Goal: Task Accomplishment & Management: Use online tool/utility

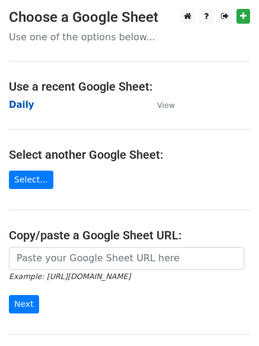
click at [15, 107] on strong "Daily" at bounding box center [21, 105] width 25 height 11
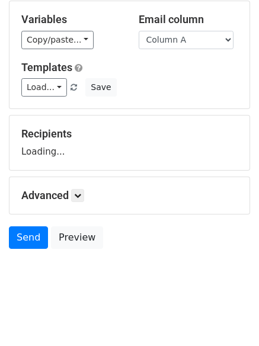
scroll to position [67, 0]
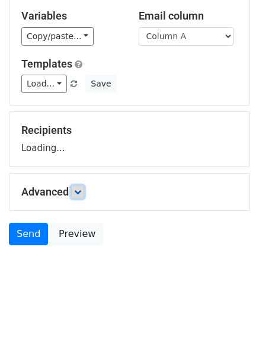
click at [81, 195] on icon at bounding box center [77, 191] width 7 height 7
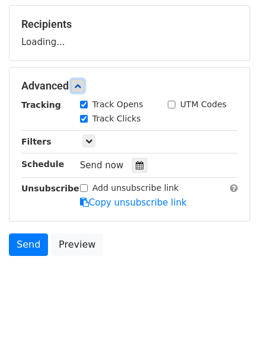
scroll to position [183, 0]
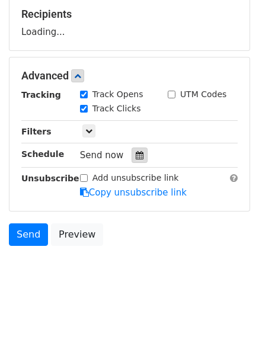
click at [139, 149] on div at bounding box center [140, 155] width 16 height 15
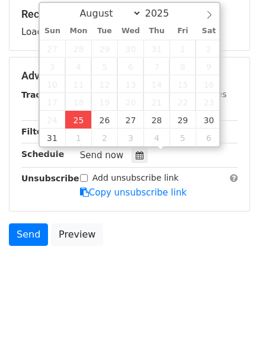
type input "2025-08-25 13:21"
type input "01"
type input "21"
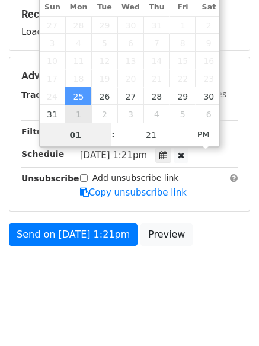
scroll to position [1, 0]
type input "4"
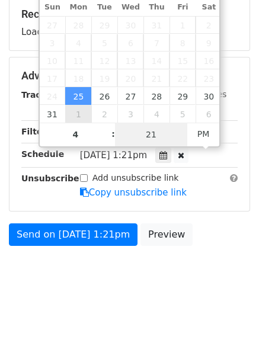
type input "2025-08-25 16:21"
type input "04"
type input "1"
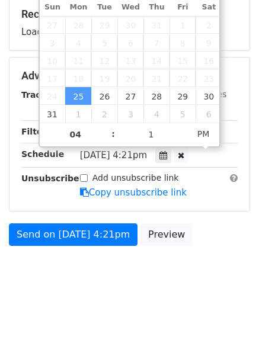
type input "2025-08-25 16:01"
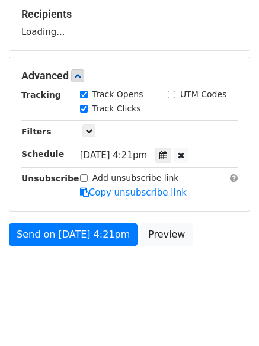
click at [132, 278] on body "New Campaign Daily emails left: 50 Google Sheet: Daily Variables Copy/paste... …" at bounding box center [129, 62] width 259 height 473
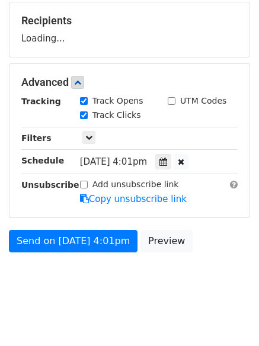
scroll to position [183, 0]
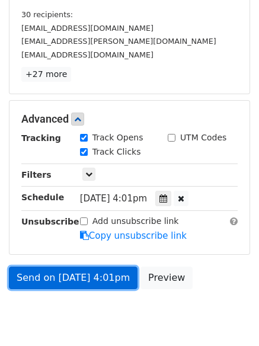
click at [75, 271] on link "Send on Aug 25 at 4:01pm" at bounding box center [73, 278] width 129 height 23
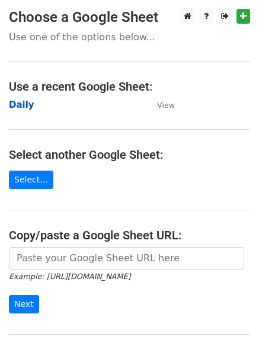
click at [20, 102] on strong "Daily" at bounding box center [21, 105] width 25 height 11
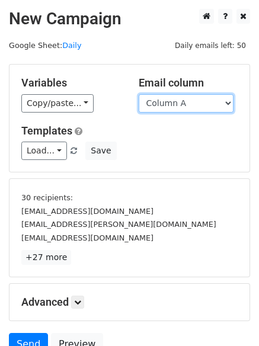
click at [189, 102] on select "Column A Column B Column C" at bounding box center [186, 103] width 95 height 18
select select "Column B"
click at [139, 94] on select "Column A Column B Column C" at bounding box center [186, 103] width 95 height 18
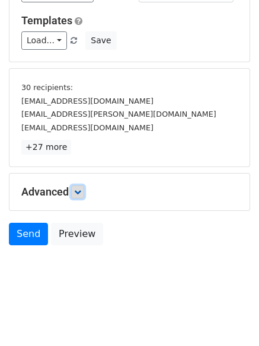
click at [80, 195] on link at bounding box center [77, 191] width 13 height 13
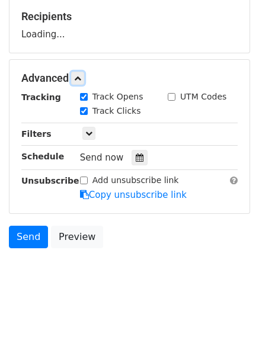
scroll to position [183, 0]
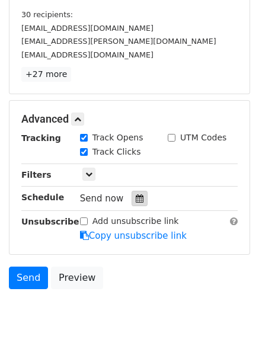
click at [136, 203] on icon at bounding box center [140, 198] width 8 height 8
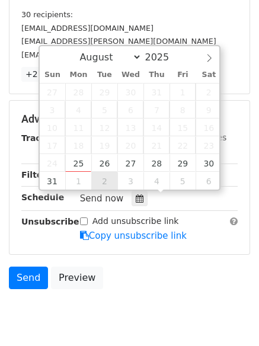
type input "2025-09-02 12:00"
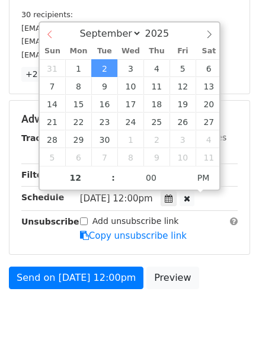
select select "7"
click at [52, 31] on div "August September October November December 2025" at bounding box center [130, 33] width 180 height 20
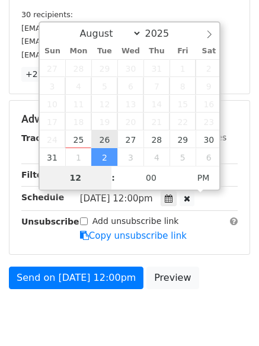
type input "2025-08-26 12:00"
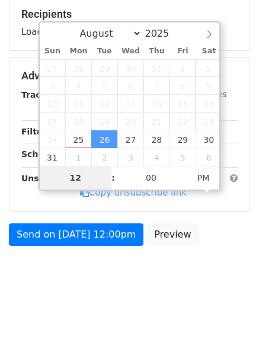
type input "5"
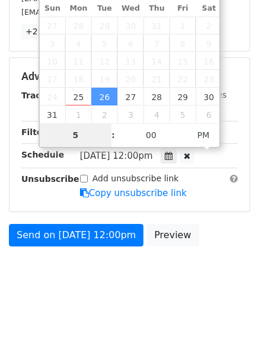
scroll to position [226, 0]
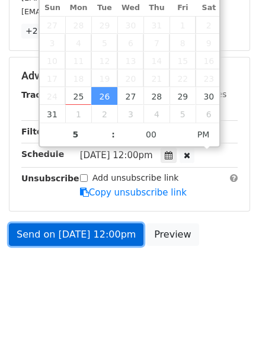
type input "2025-08-26 17:00"
click at [76, 233] on link "Send on Aug 26 at 12:00pm" at bounding box center [76, 234] width 134 height 23
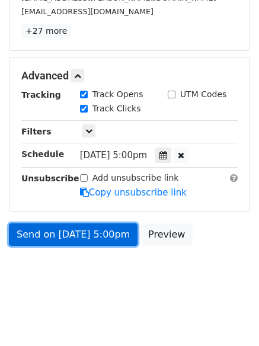
click at [76, 233] on link "Send on Aug 26 at 5:00pm" at bounding box center [73, 234] width 129 height 23
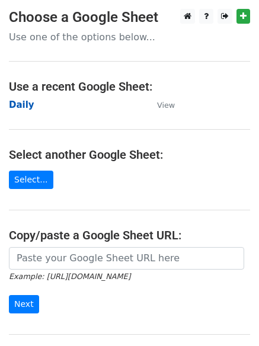
click at [23, 102] on strong "Daily" at bounding box center [21, 105] width 25 height 11
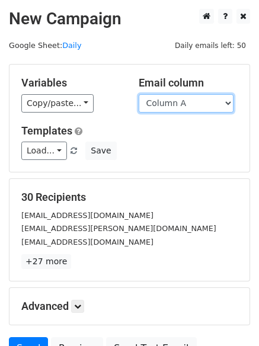
click at [207, 107] on select "Column A Column B Column C" at bounding box center [186, 103] width 95 height 18
select select "Column C"
click at [139, 94] on select "Column A Column B Column C" at bounding box center [186, 103] width 95 height 18
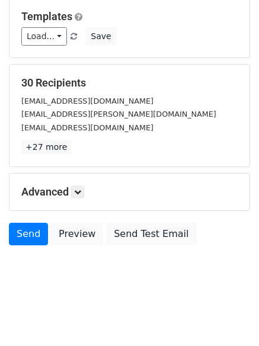
click at [88, 195] on h5 "Advanced" at bounding box center [129, 191] width 216 height 13
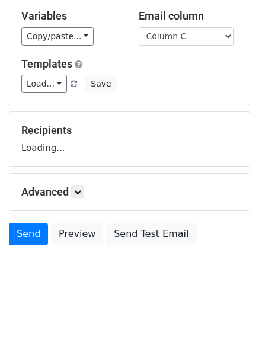
click at [89, 190] on h5 "Advanced" at bounding box center [129, 191] width 216 height 13
click at [81, 189] on icon at bounding box center [77, 191] width 7 height 7
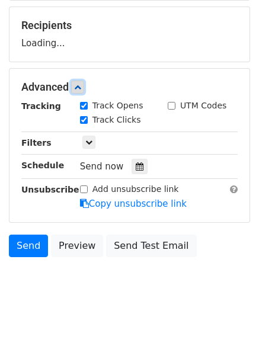
scroll to position [174, 0]
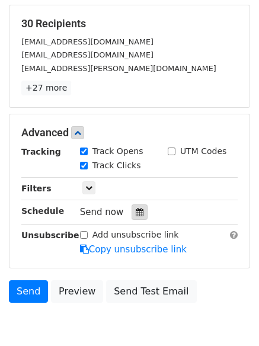
click at [136, 213] on icon at bounding box center [140, 212] width 8 height 8
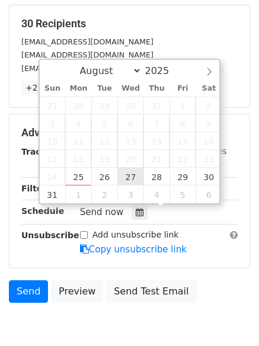
type input "2025-08-27 12:00"
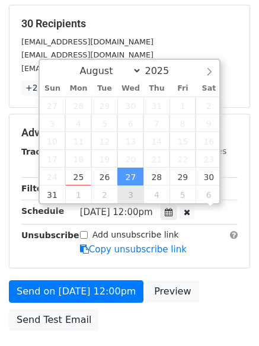
scroll to position [1, 0]
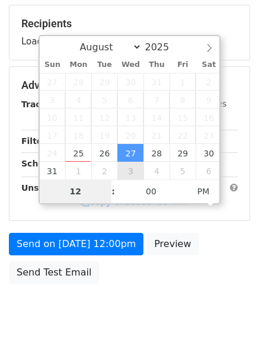
type input "6"
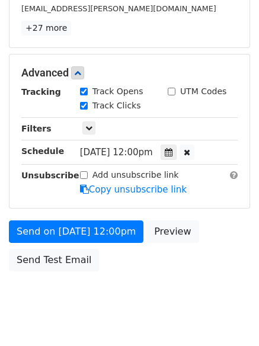
scroll to position [490, 0]
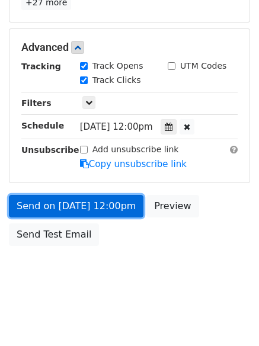
type input "2025-08-27 18:00"
click at [76, 204] on link "Send on Aug 27 at 12:00pm" at bounding box center [76, 206] width 134 height 23
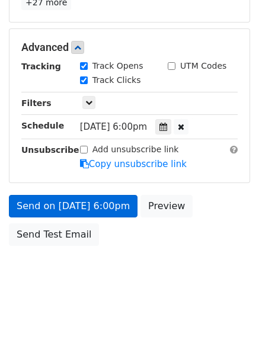
scroll to position [211, 0]
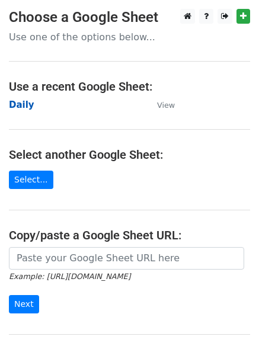
click at [21, 104] on strong "Daily" at bounding box center [21, 105] width 25 height 11
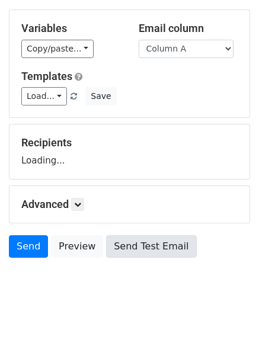
scroll to position [67, 0]
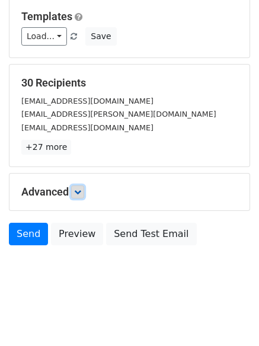
click at [79, 190] on icon at bounding box center [77, 191] width 7 height 7
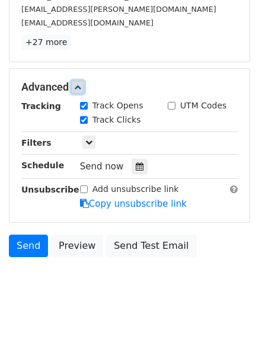
scroll to position [220, 0]
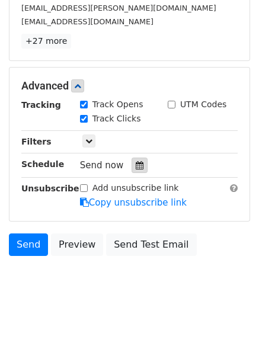
click at [136, 166] on icon at bounding box center [140, 165] width 8 height 8
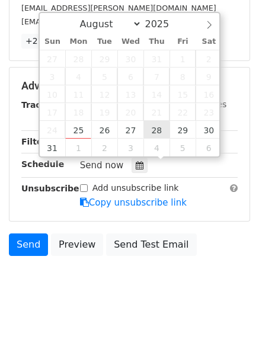
type input "2025-08-28 12:00"
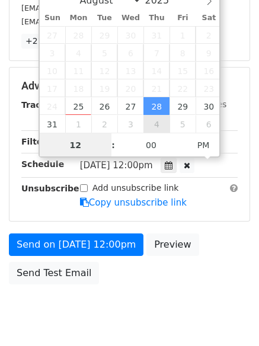
scroll to position [1, 0]
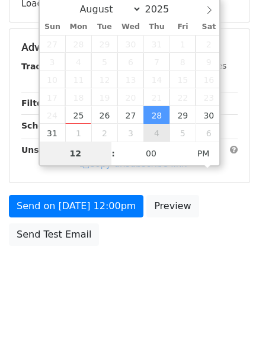
type input "7"
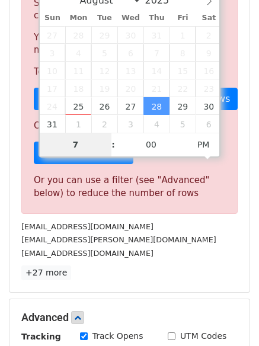
scroll to position [490, 0]
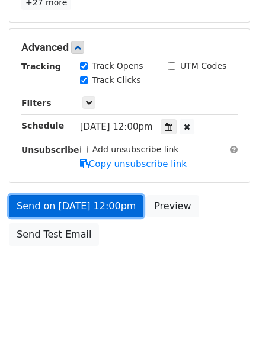
type input "2025-08-28 19:00"
click at [89, 208] on link "Send on Aug 28 at 12:00pm" at bounding box center [76, 206] width 134 height 23
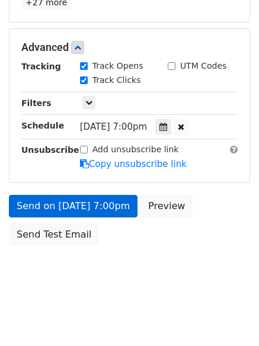
scroll to position [211, 0]
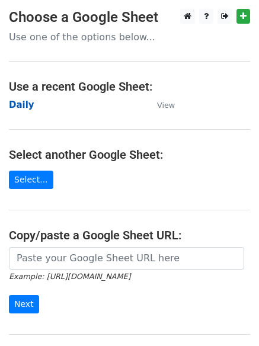
click at [24, 106] on strong "Daily" at bounding box center [21, 105] width 25 height 11
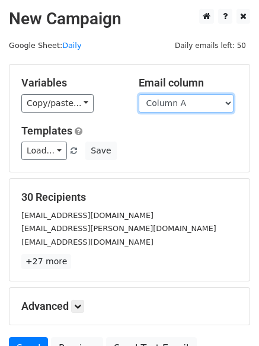
click at [184, 107] on select "Column A Column B Column C" at bounding box center [186, 103] width 95 height 18
select select "Column B"
click at [139, 94] on select "Column A Column B Column C" at bounding box center [186, 103] width 95 height 18
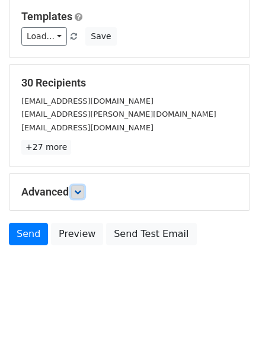
drag, startPoint x: 75, startPoint y: 191, endPoint x: 90, endPoint y: 197, distance: 16.7
click at [76, 191] on link at bounding box center [77, 191] width 13 height 13
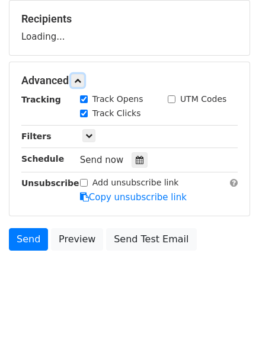
scroll to position [182, 0]
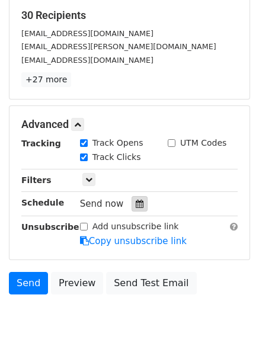
click at [136, 202] on icon at bounding box center [140, 204] width 8 height 8
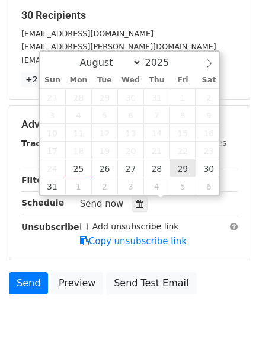
type input "2025-08-29 12:00"
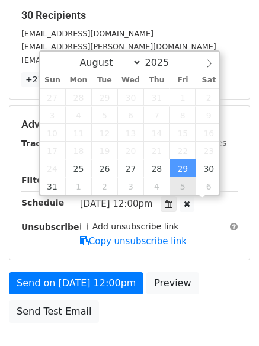
scroll to position [1, 0]
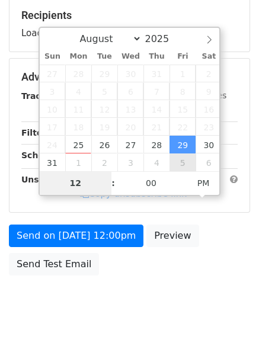
type input "8"
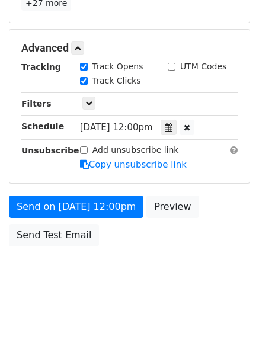
scroll to position [490, 0]
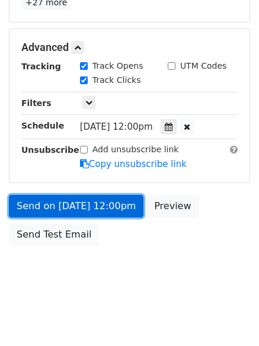
type input "2025-08-29 20:00"
click at [88, 203] on link "Send on Aug 29 at 12:00pm" at bounding box center [76, 206] width 134 height 23
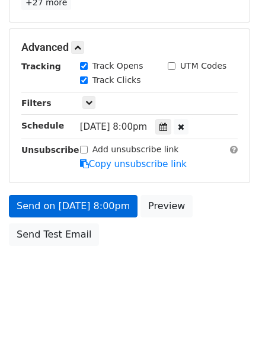
scroll to position [211, 0]
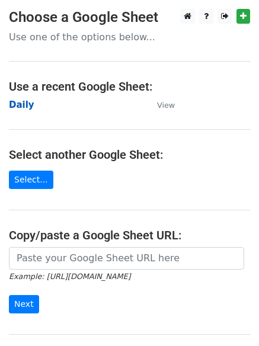
click at [19, 105] on strong "Daily" at bounding box center [21, 105] width 25 height 11
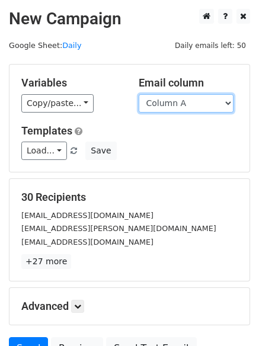
click at [185, 105] on select "Column A Column B Column C" at bounding box center [186, 103] width 95 height 18
select select "Column C"
click at [139, 94] on select "Column A Column B Column C" at bounding box center [186, 103] width 95 height 18
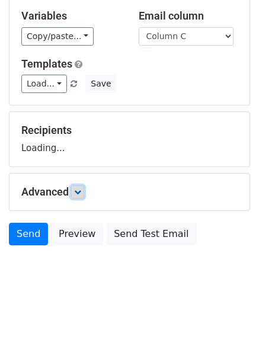
click at [79, 196] on link at bounding box center [77, 191] width 13 height 13
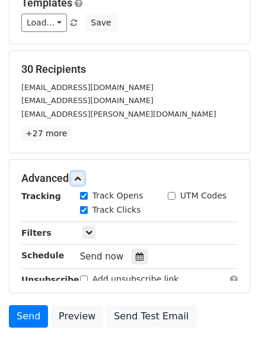
scroll to position [225, 0]
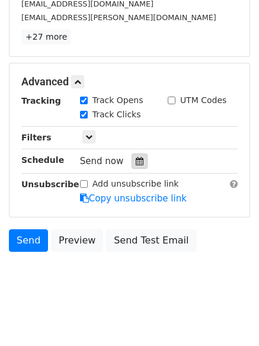
click at [136, 160] on icon at bounding box center [140, 161] width 8 height 8
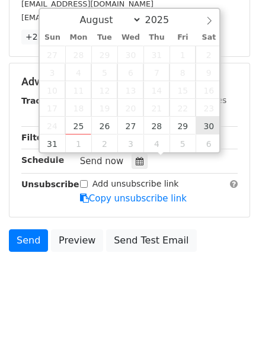
type input "[DATE] 12:00"
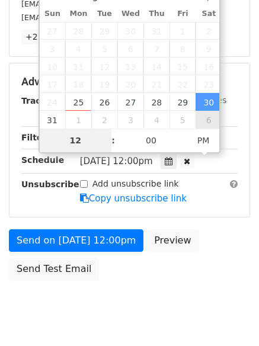
scroll to position [211, 0]
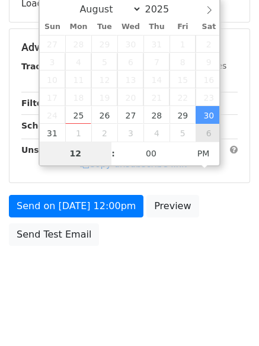
type input "9"
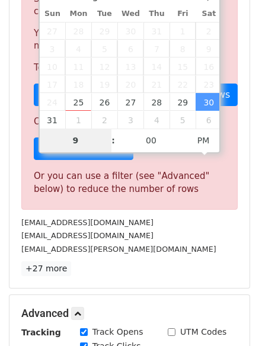
scroll to position [490, 0]
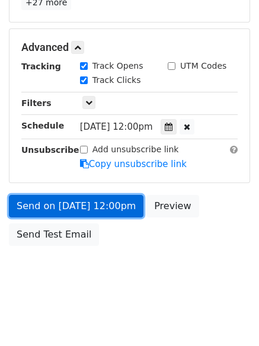
type input "[DATE] 21:00"
click at [75, 199] on link "Send on [DATE] 12:00pm" at bounding box center [76, 206] width 134 height 23
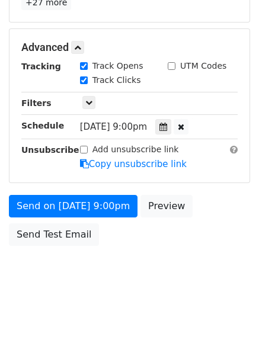
scroll to position [211, 0]
